Goal: Navigation & Orientation: Go to known website

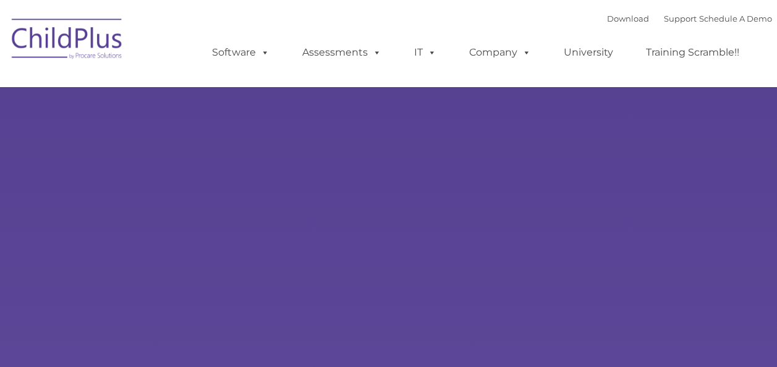
select select "MEDIUM"
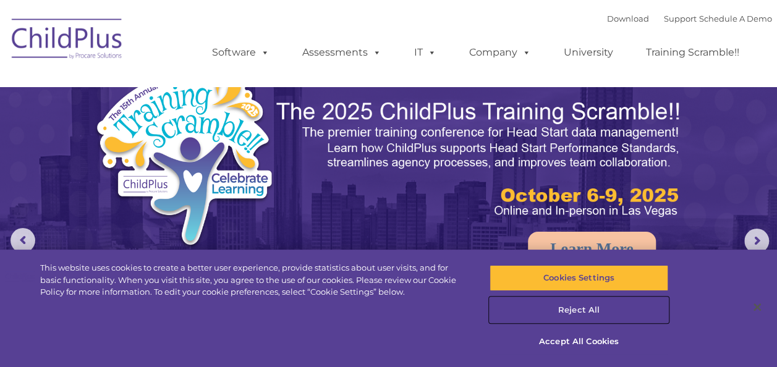
click at [575, 309] on button "Reject All" at bounding box center [578, 310] width 179 height 26
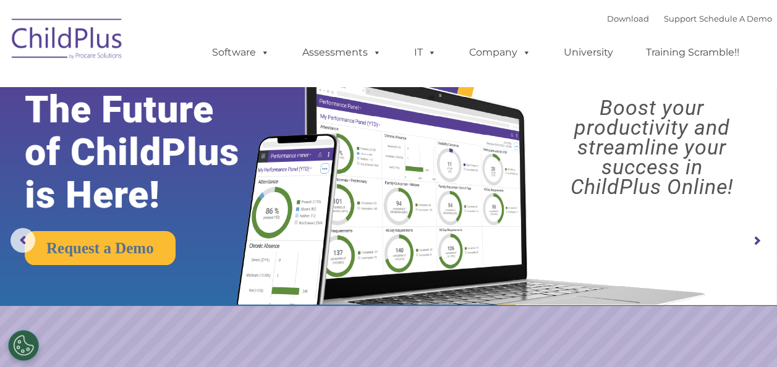
click at [69, 41] on img at bounding box center [68, 41] width 124 height 62
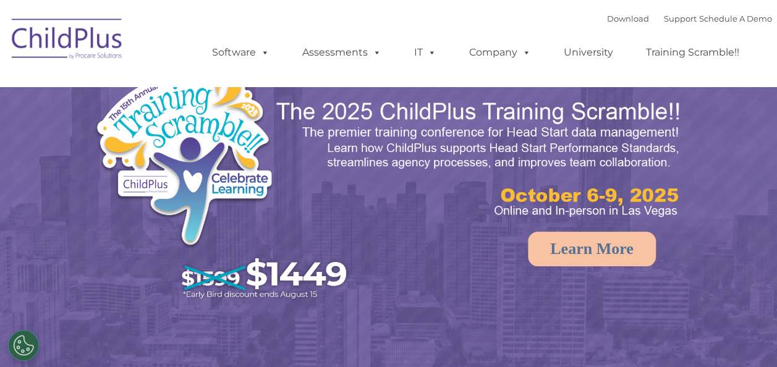
select select "MEDIUM"
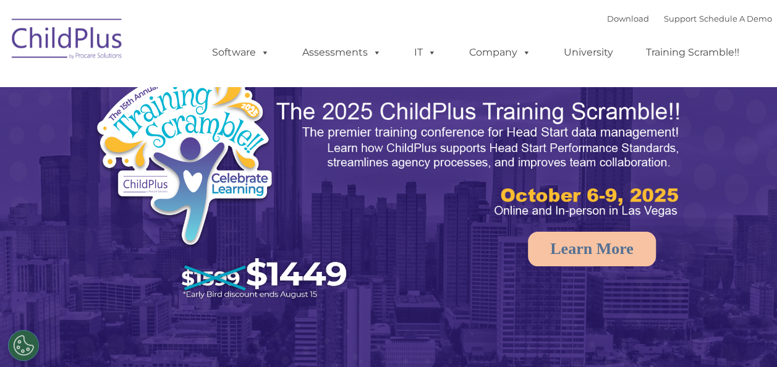
select select "MEDIUM"
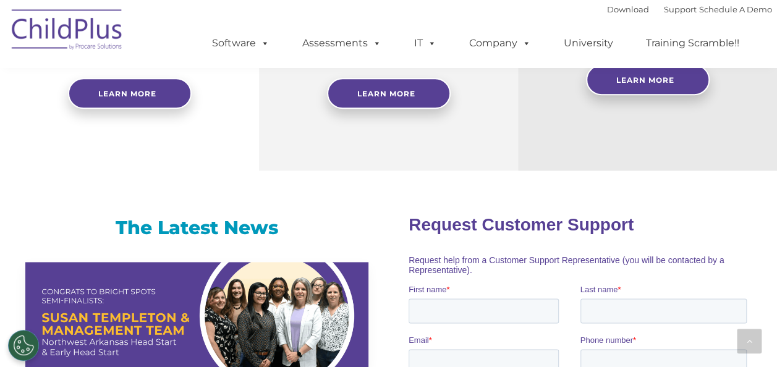
scroll to position [708, 0]
